Goal: Book appointment/travel/reservation

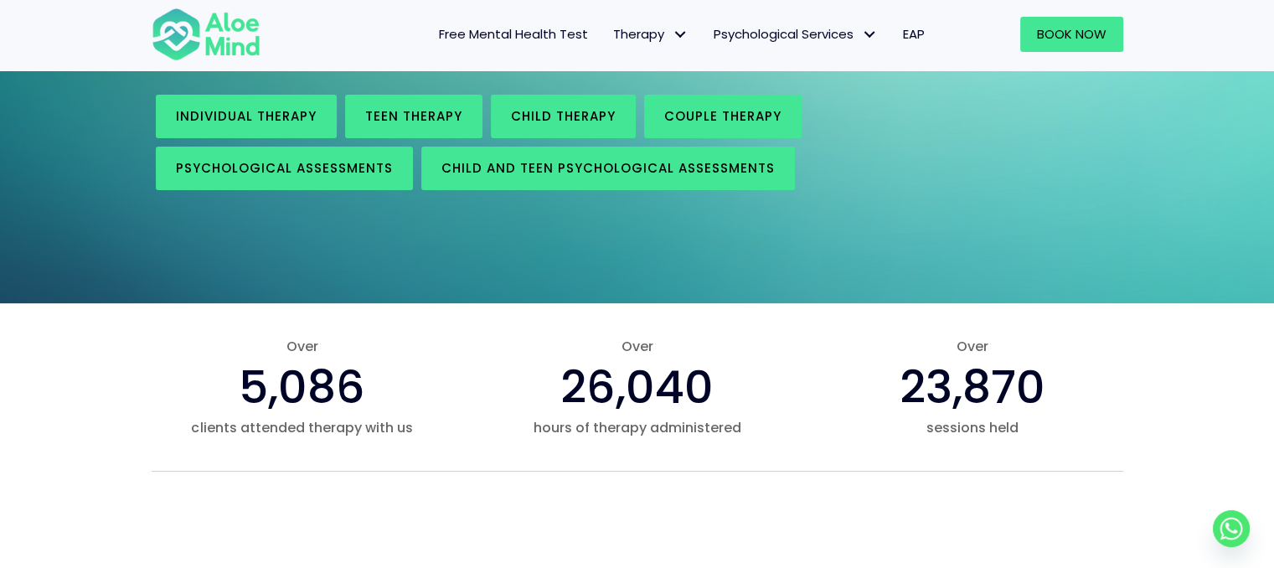
scroll to position [307, 0]
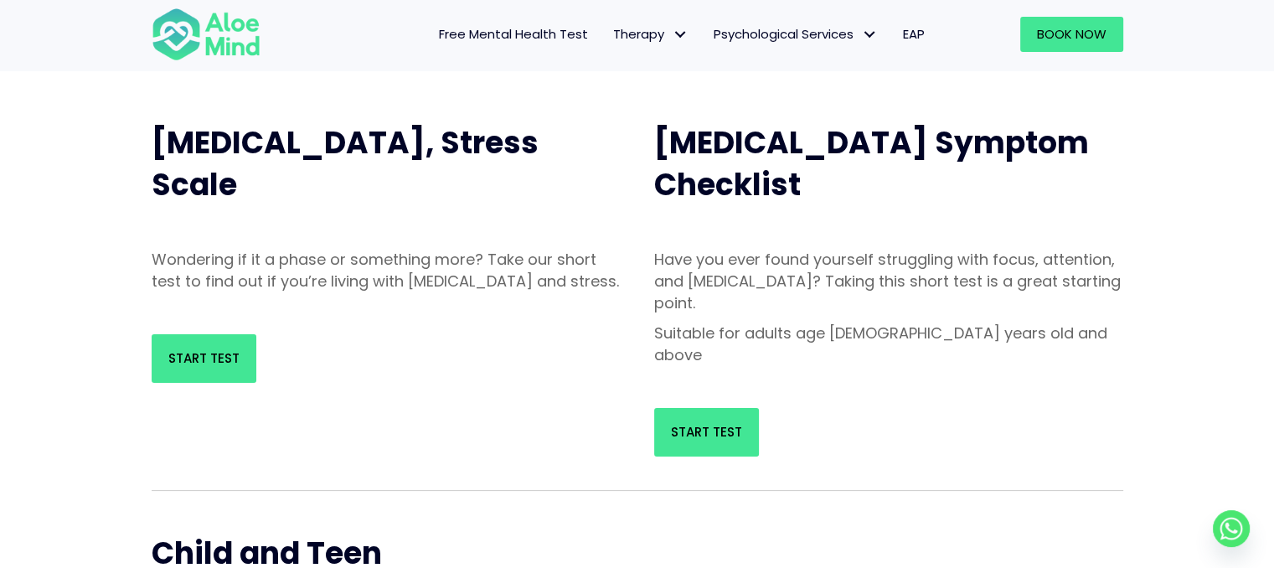
scroll to position [168, 0]
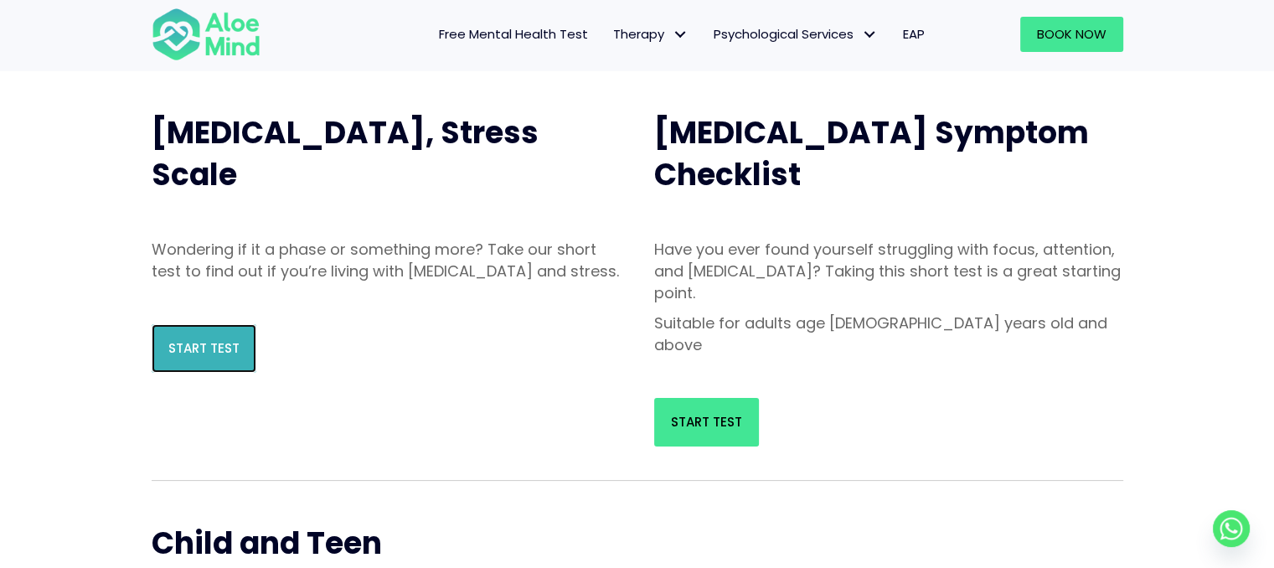
click at [188, 353] on link "Start Test" at bounding box center [204, 348] width 105 height 49
